Goal: Task Accomplishment & Management: Complete application form

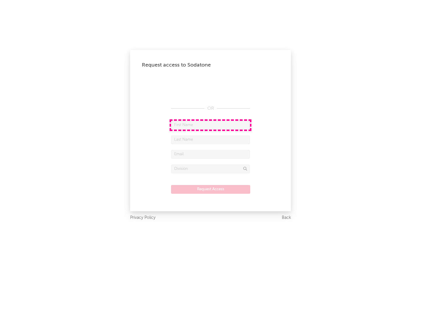
click at [210, 125] on input "text" at bounding box center [210, 125] width 79 height 9
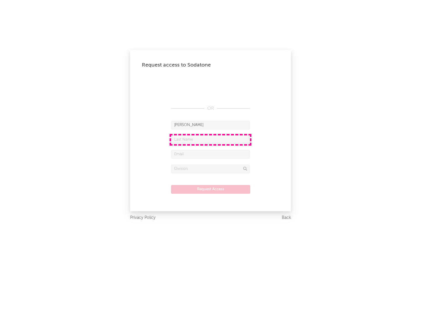
type input "[PERSON_NAME]"
click at [210, 140] on input "text" at bounding box center [210, 140] width 79 height 9
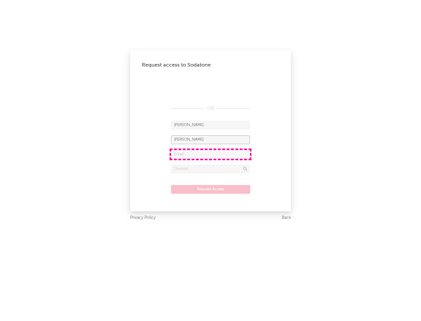
type input "[PERSON_NAME]"
click at [210, 154] on input "text" at bounding box center [210, 154] width 79 height 9
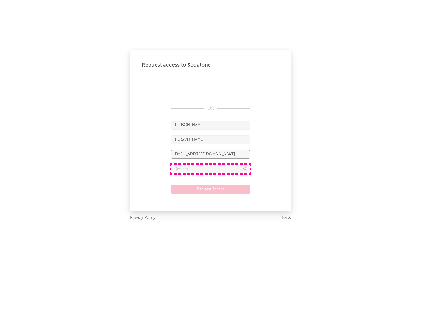
type input "[EMAIL_ADDRESS][DOMAIN_NAME]"
click at [210, 169] on input "text" at bounding box center [210, 169] width 79 height 9
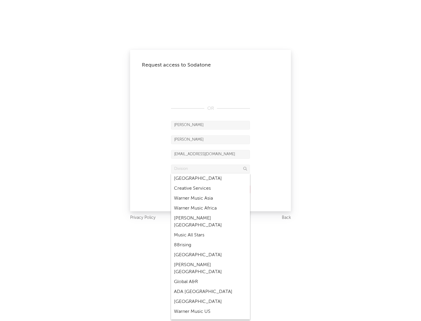
click at [209, 230] on div "Music All Stars" at bounding box center [210, 235] width 79 height 10
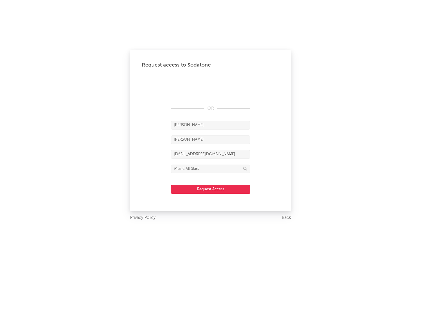
type input "Music All Stars"
click at [210, 189] on button "Request Access" at bounding box center [210, 189] width 79 height 9
